Goal: Task Accomplishment & Management: Use online tool/utility

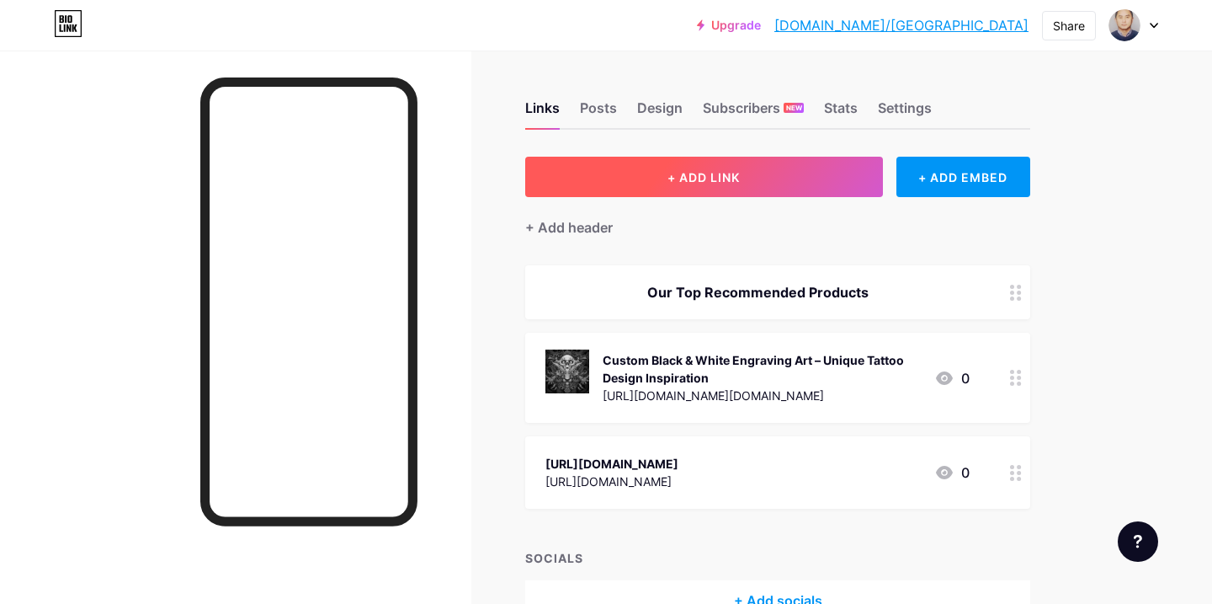
click at [710, 176] on span "+ ADD LINK" at bounding box center [703, 177] width 72 height 14
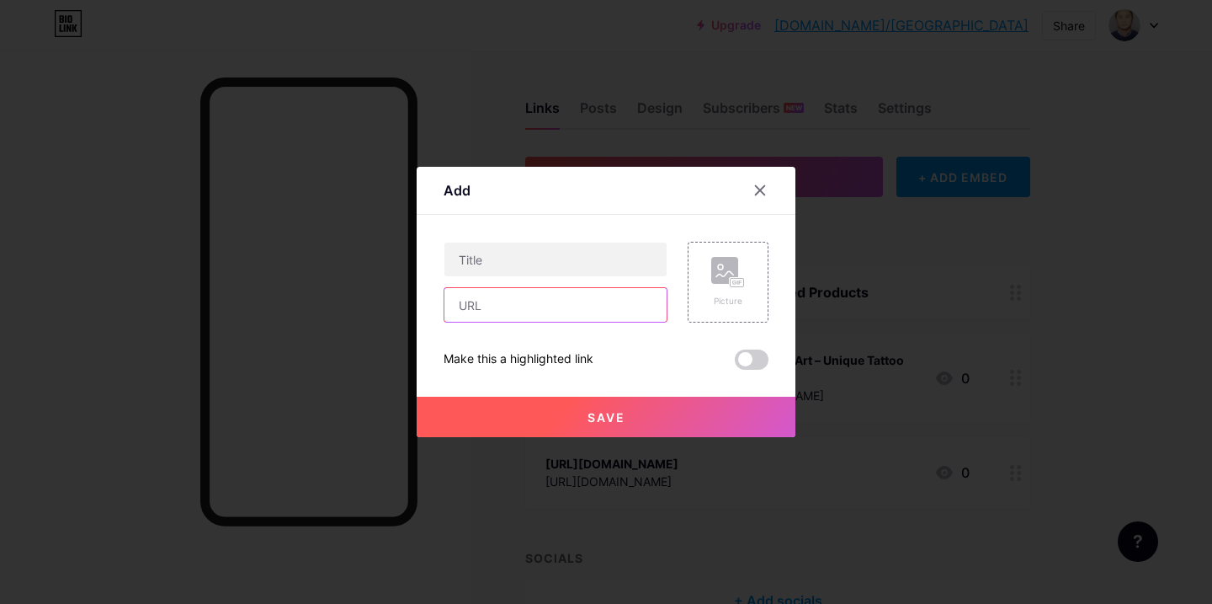
click at [487, 308] on input "text" at bounding box center [555, 305] width 222 height 34
paste input "https://amzn.to/4fxS04P"
type input "https://amzn.to/4fxS04P"
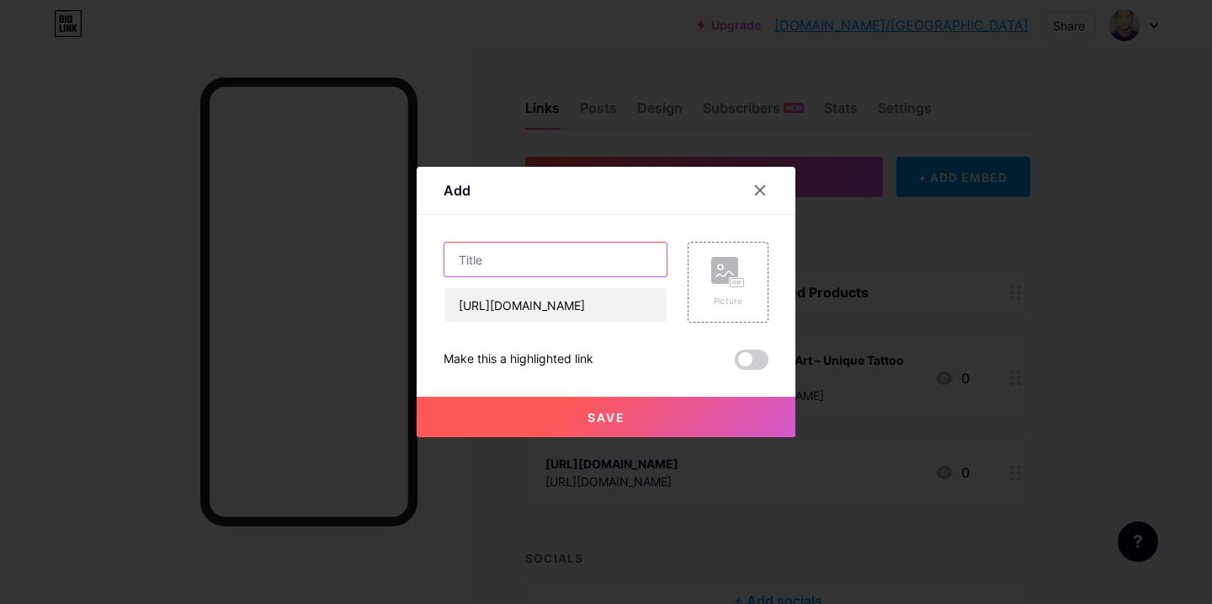
click at [513, 265] on input "text" at bounding box center [555, 259] width 222 height 34
click at [511, 258] on input "text" at bounding box center [555, 259] width 222 height 34
paste input "ownCat Cardigans for Women Loose Casual Long Sleeved Open Front Breathable Card…"
type input "ownCat Cardigans for Women Loose Casual Long Sleeved Open Front Breathable Card…"
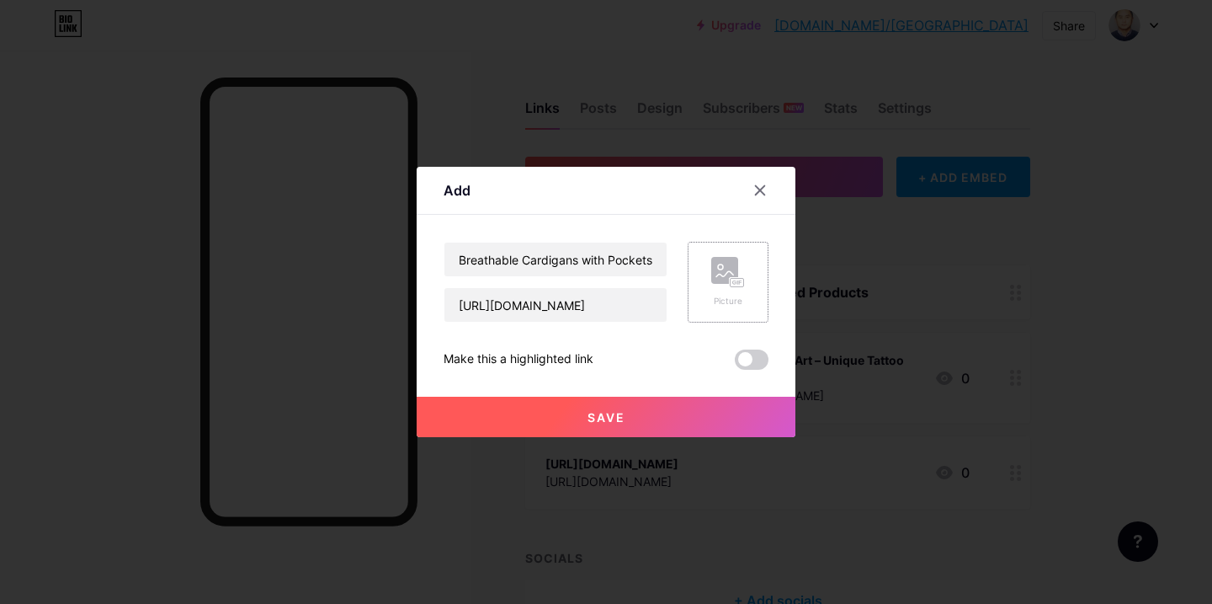
click at [715, 283] on rect at bounding box center [724, 270] width 27 height 27
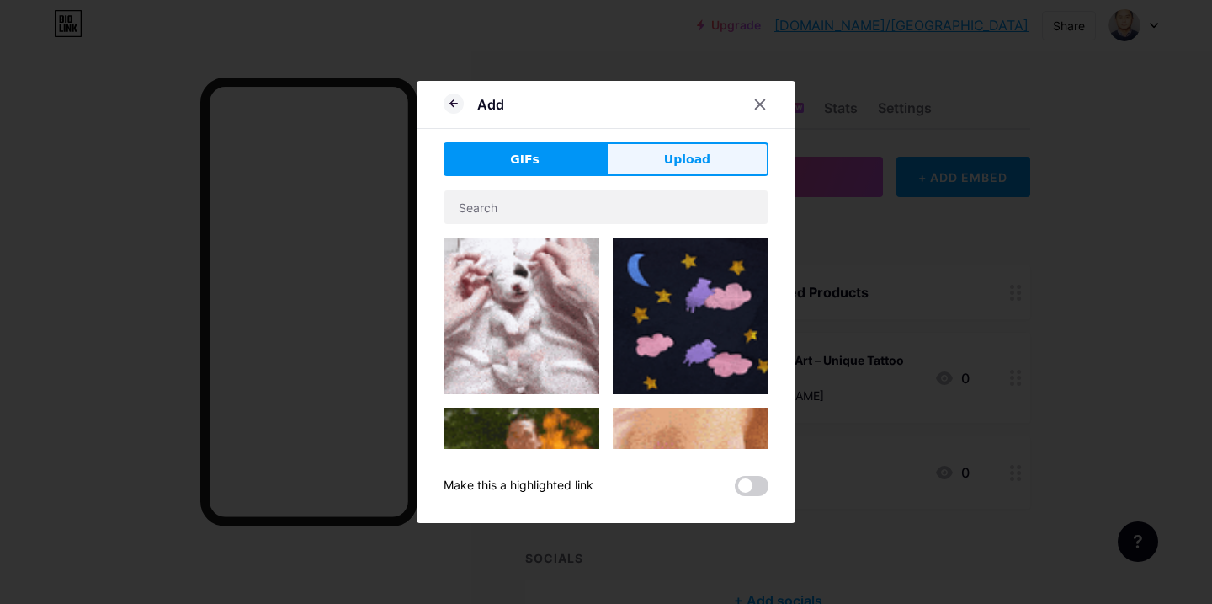
click at [689, 159] on span "Upload" at bounding box center [687, 160] width 46 height 18
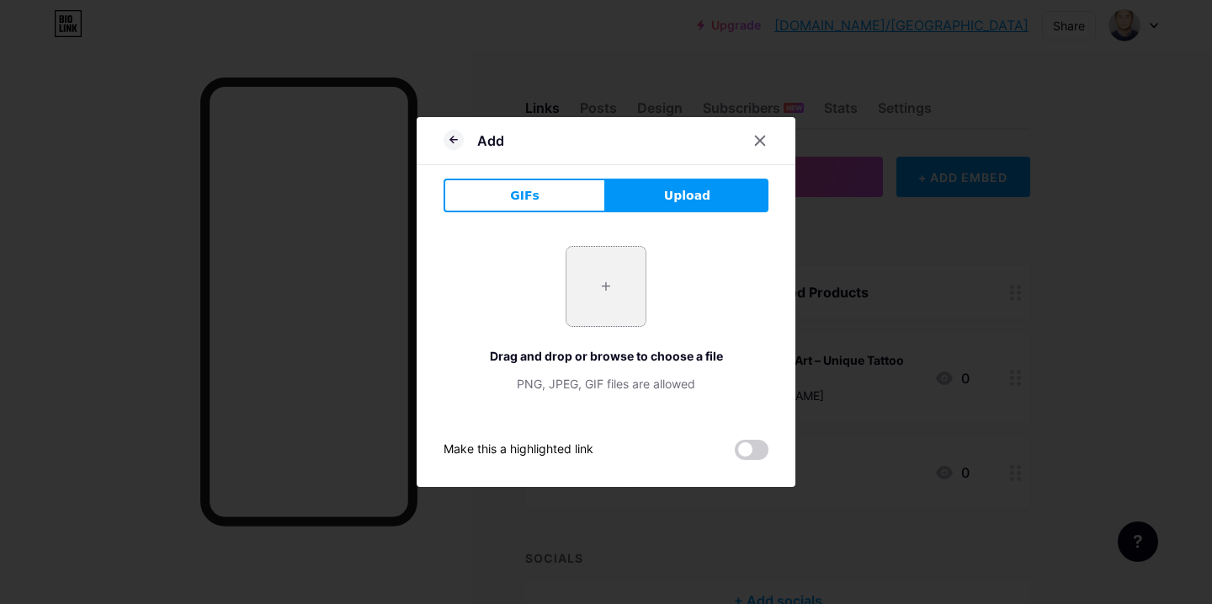
click at [607, 288] on input "file" at bounding box center [605, 286] width 79 height 79
type input "C:\fakepath\outfit_fall.jpg"
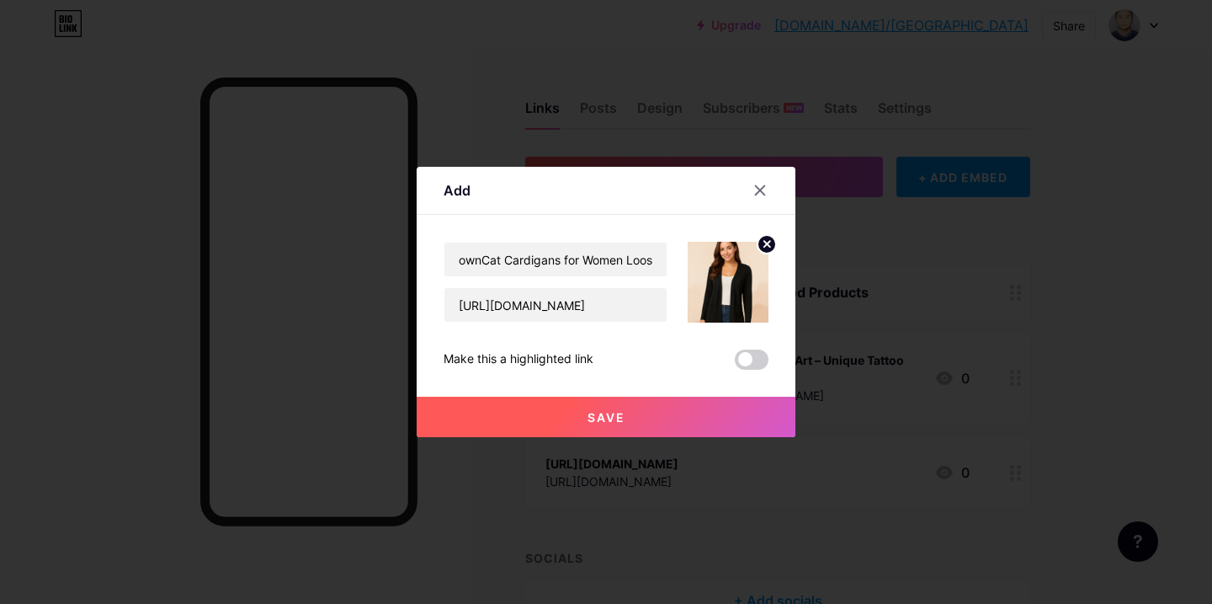
click at [607, 417] on span "Save" at bounding box center [607, 417] width 38 height 14
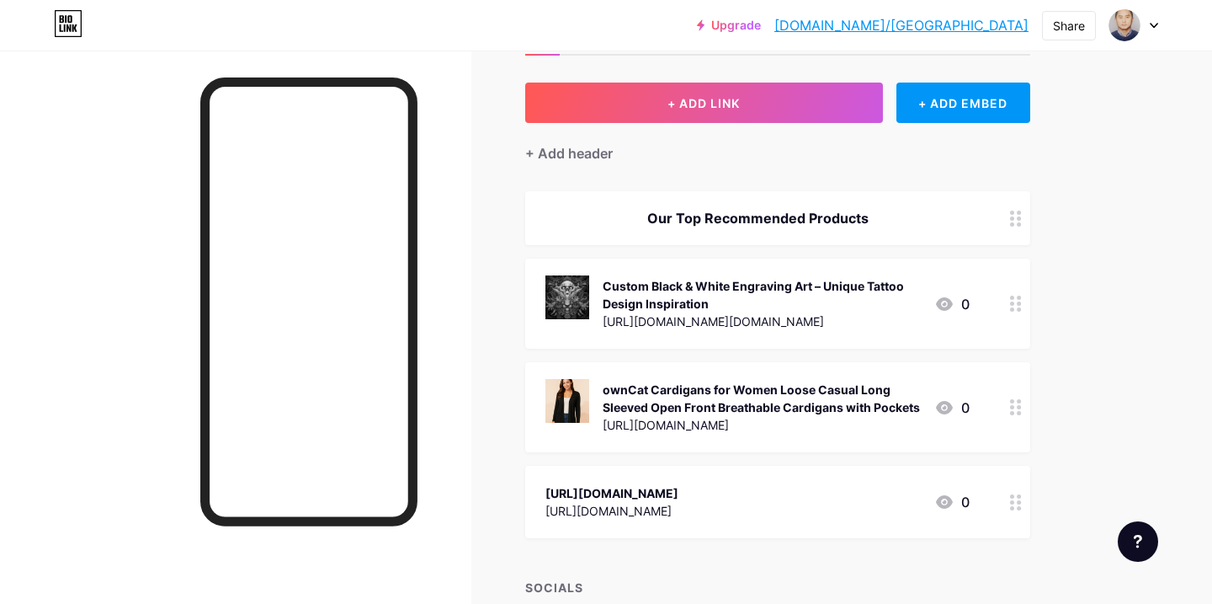
scroll to position [75, 0]
